Goal: Task Accomplishment & Management: Use online tool/utility

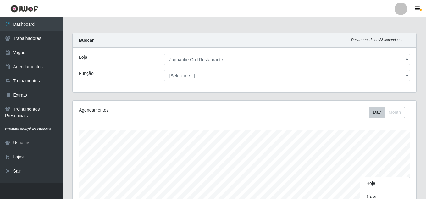
select select "311"
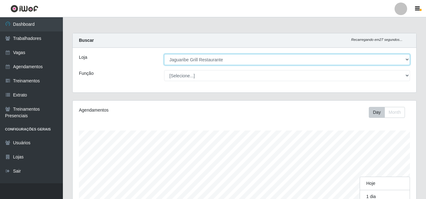
click at [282, 57] on select "[Selecione...] Jaguaribe Grill Restaurante" at bounding box center [287, 59] width 246 height 11
click at [164, 54] on select "[Selecione...] Jaguaribe Grill Restaurante" at bounding box center [287, 59] width 246 height 11
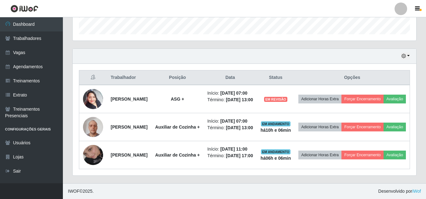
scroll to position [225, 0]
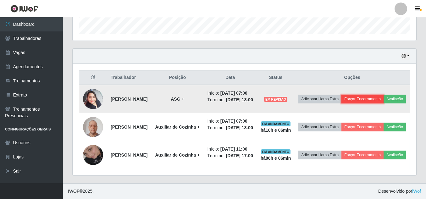
click at [384, 95] on button "Forçar Encerramento" at bounding box center [363, 99] width 42 height 9
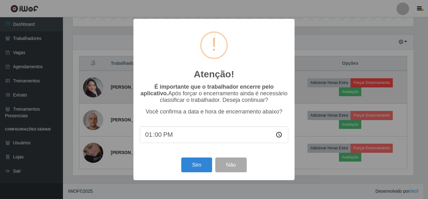
scroll to position [131, 341]
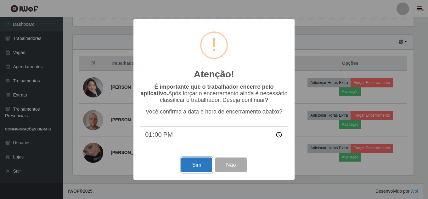
click at [195, 164] on button "Sim" at bounding box center [196, 165] width 31 height 15
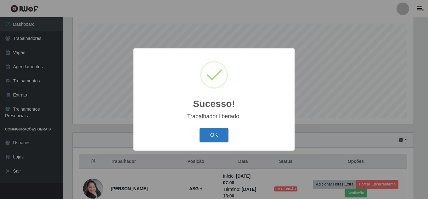
click at [214, 129] on button "OK" at bounding box center [213, 135] width 29 height 15
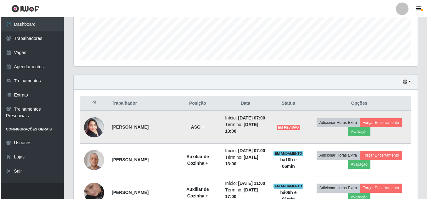
scroll to position [166, 0]
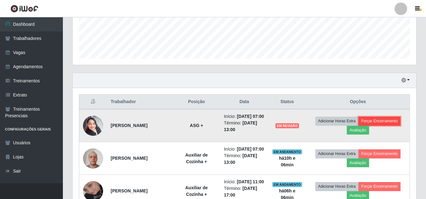
click at [389, 124] on button "Forçar Encerramento" at bounding box center [380, 121] width 42 height 9
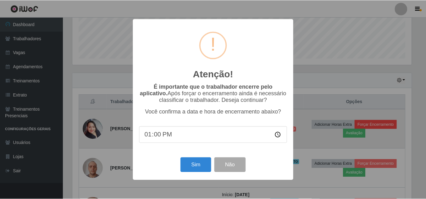
scroll to position [131, 341]
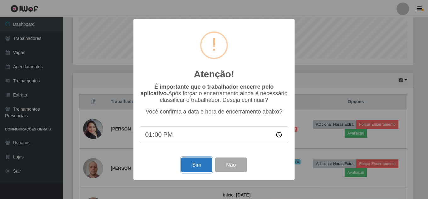
click at [202, 161] on button "Sim" at bounding box center [196, 165] width 31 height 15
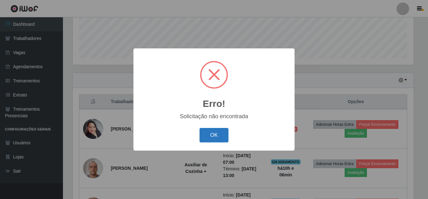
click at [216, 141] on button "OK" at bounding box center [213, 135] width 29 height 15
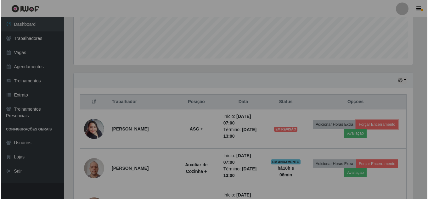
scroll to position [131, 344]
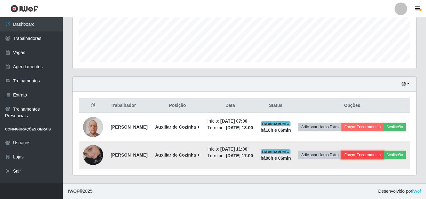
click at [383, 160] on button "Forçar Encerramento" at bounding box center [363, 155] width 42 height 9
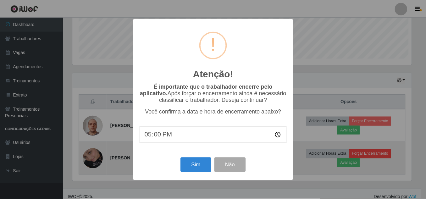
scroll to position [131, 341]
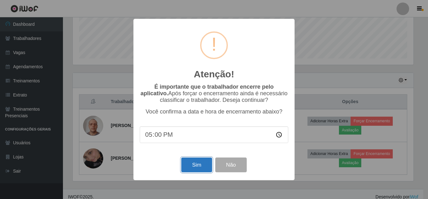
click at [202, 165] on button "Sim" at bounding box center [196, 165] width 31 height 15
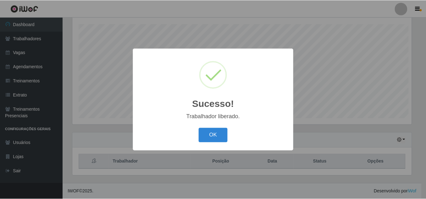
scroll to position [0, 0]
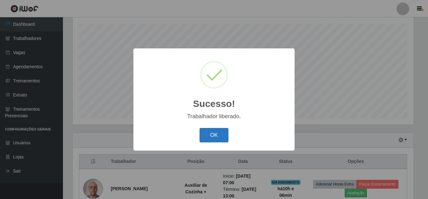
click at [210, 141] on button "OK" at bounding box center [213, 135] width 29 height 15
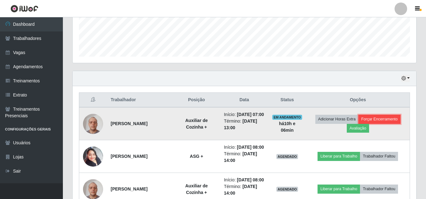
click at [397, 123] on button "Forçar Encerramento" at bounding box center [380, 119] width 42 height 9
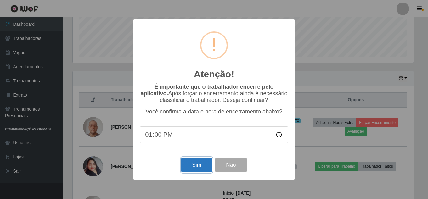
click at [191, 166] on button "Sim" at bounding box center [196, 165] width 31 height 15
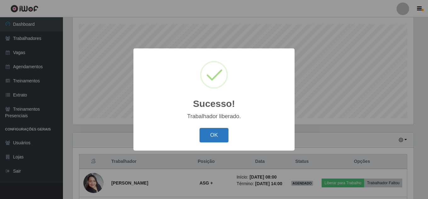
click at [216, 135] on button "OK" at bounding box center [213, 135] width 29 height 15
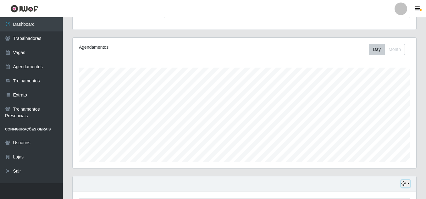
click at [405, 186] on icon "button" at bounding box center [404, 184] width 4 height 4
click at [380, 174] on button "Não encerrados" at bounding box center [385, 173] width 50 height 13
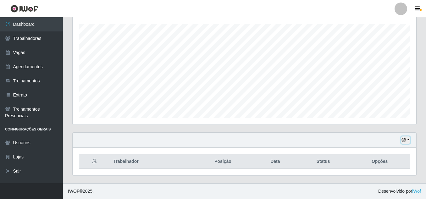
click at [407, 143] on button "button" at bounding box center [405, 140] width 9 height 7
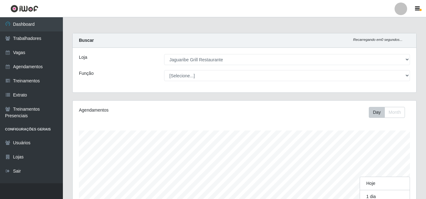
click at [247, 65] on div "Loja [Selecione...] Jaguaribe Grill Restaurante Função [Selecione...] ASG ASG +…" at bounding box center [245, 70] width 344 height 45
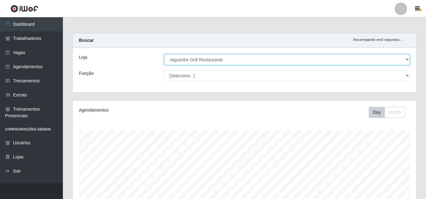
click at [248, 61] on select "[Selecione...] Jaguaribe Grill Restaurante" at bounding box center [287, 59] width 246 height 11
click at [164, 54] on select "[Selecione...] Jaguaribe Grill Restaurante" at bounding box center [287, 59] width 246 height 11
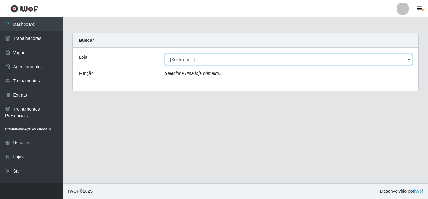
click at [290, 63] on select "[Selecione...] Jaguaribe Grill Restaurante" at bounding box center [288, 59] width 247 height 11
select select "311"
click at [165, 54] on select "[Selecione...] Jaguaribe Grill Restaurante" at bounding box center [288, 59] width 247 height 11
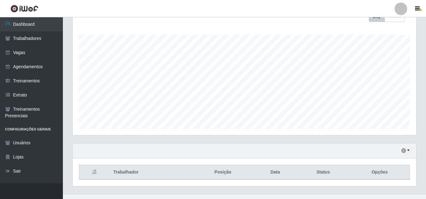
scroll to position [107, 0]
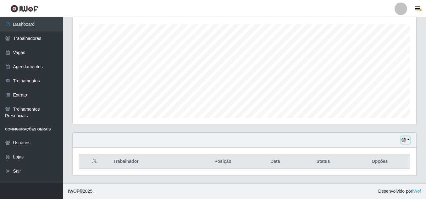
click at [409, 140] on button "button" at bounding box center [405, 140] width 9 height 7
click at [385, 129] on button "Não encerrados" at bounding box center [385, 129] width 50 height 13
click at [406, 139] on icon "button" at bounding box center [404, 140] width 4 height 4
click at [379, 156] on th "Opções" at bounding box center [380, 161] width 60 height 15
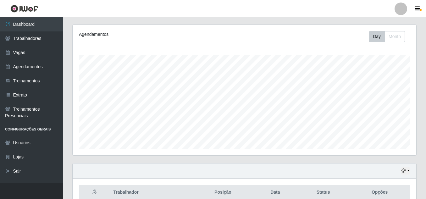
scroll to position [76, 0]
click at [392, 171] on div "Hoje 1 dia 3 dias 1 Semana Não encerrados" at bounding box center [245, 170] width 344 height 15
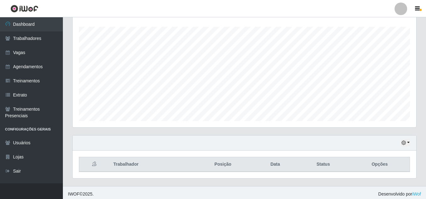
scroll to position [107, 0]
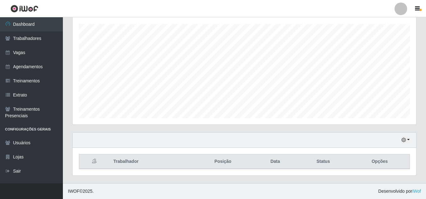
click at [408, 136] on div "Hoje 1 dia 3 dias 1 Semana Não encerrados" at bounding box center [245, 140] width 344 height 15
click at [406, 141] on button "button" at bounding box center [405, 140] width 9 height 7
click at [338, 133] on div "Hoje 1 dia 3 dias 1 Semana Não encerrados" at bounding box center [245, 140] width 344 height 15
click at [405, 140] on icon "button" at bounding box center [404, 140] width 4 height 4
